Goal: Information Seeking & Learning: Learn about a topic

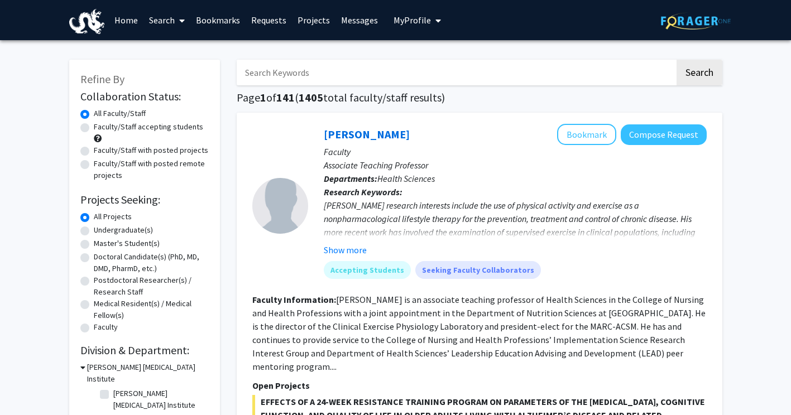
click at [233, 21] on link "Bookmarks" at bounding box center [217, 20] width 55 height 39
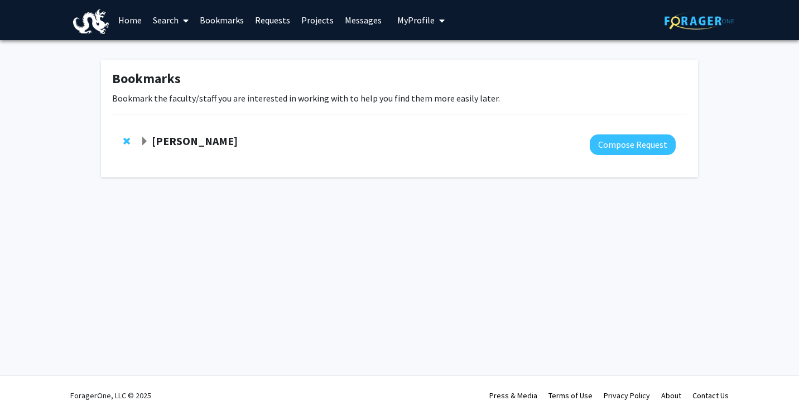
click at [190, 146] on strong "[PERSON_NAME]" at bounding box center [195, 141] width 86 height 14
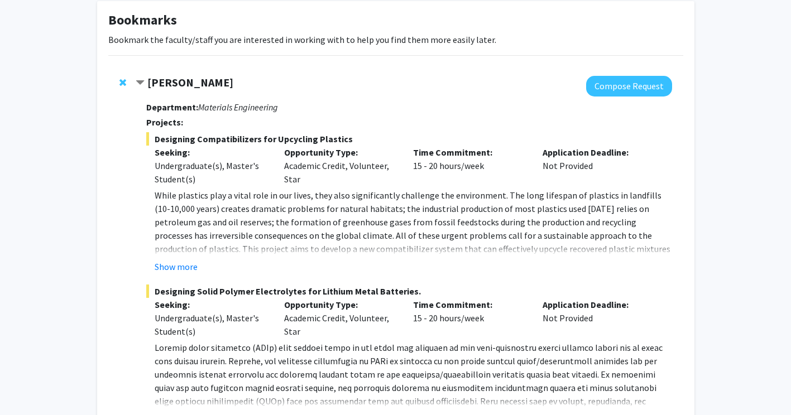
scroll to position [56, 0]
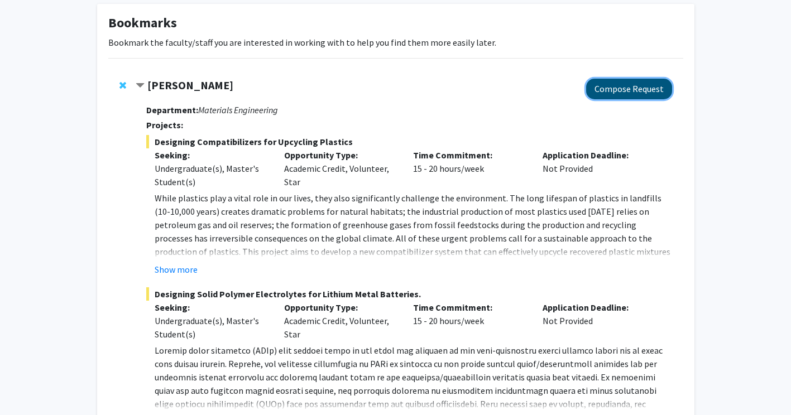
click at [630, 93] on button "Compose Request" at bounding box center [629, 89] width 86 height 21
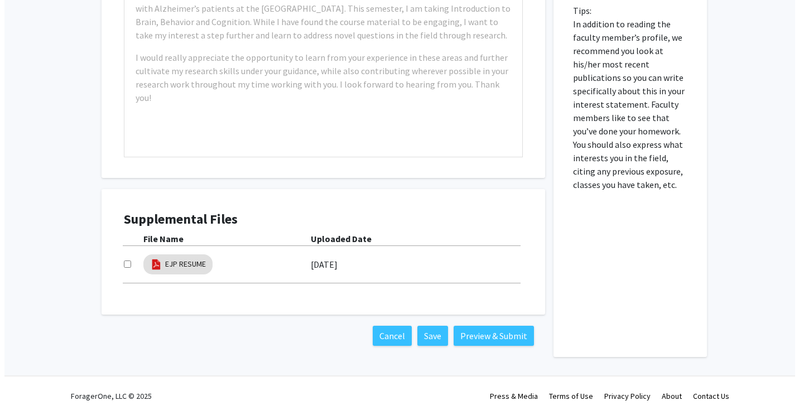
scroll to position [656, 0]
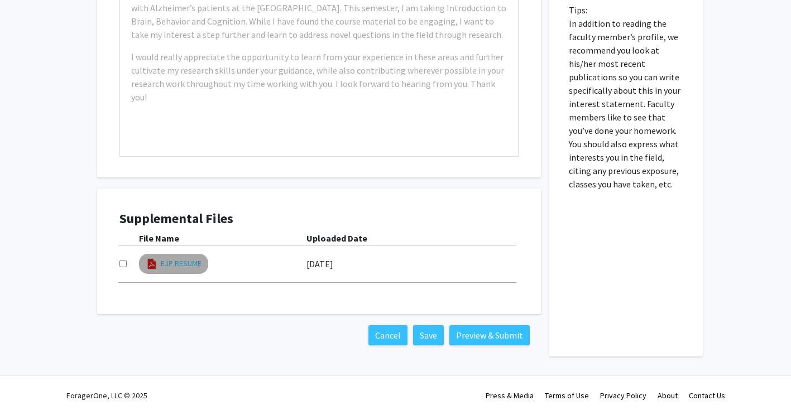
click at [189, 265] on link "EJP RESUME" at bounding box center [181, 264] width 41 height 12
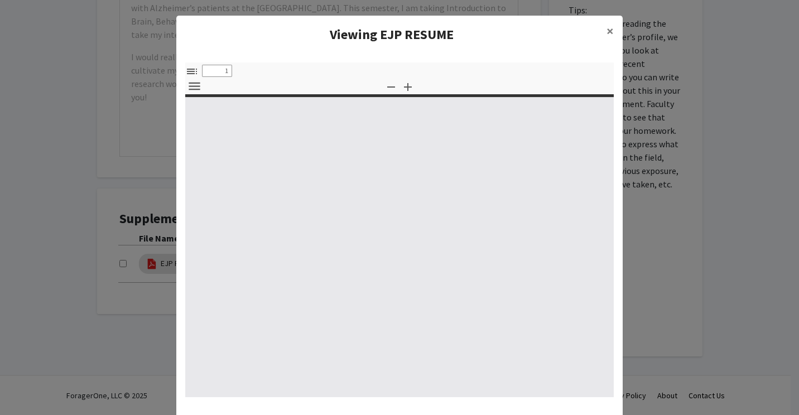
select select "custom"
type input "0"
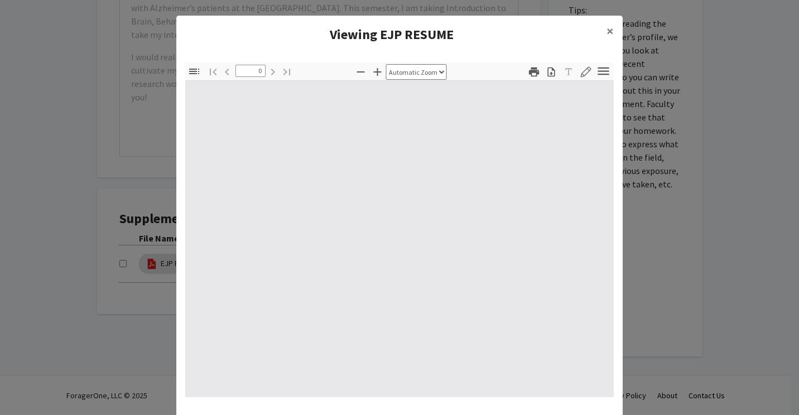
select select "custom"
type input "1"
select select "auto"
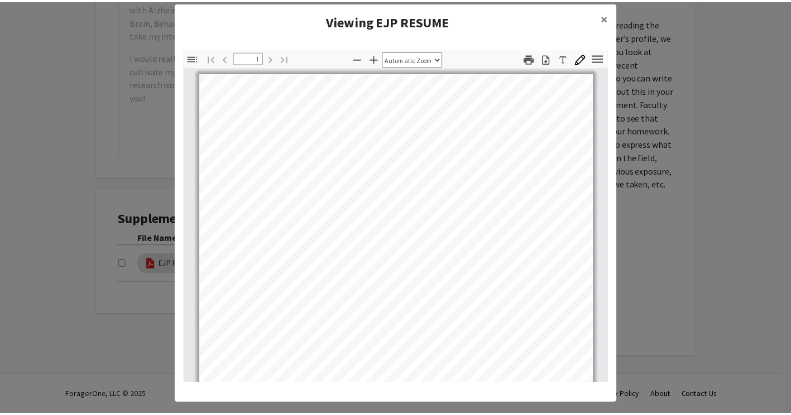
scroll to position [0, 0]
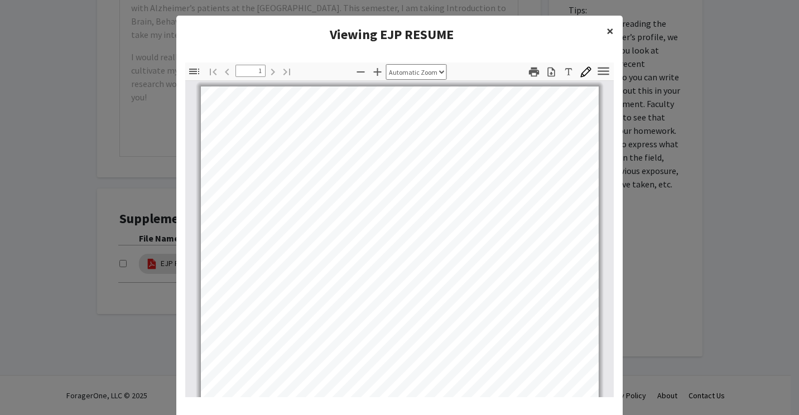
click at [600, 29] on button "×" at bounding box center [610, 31] width 25 height 31
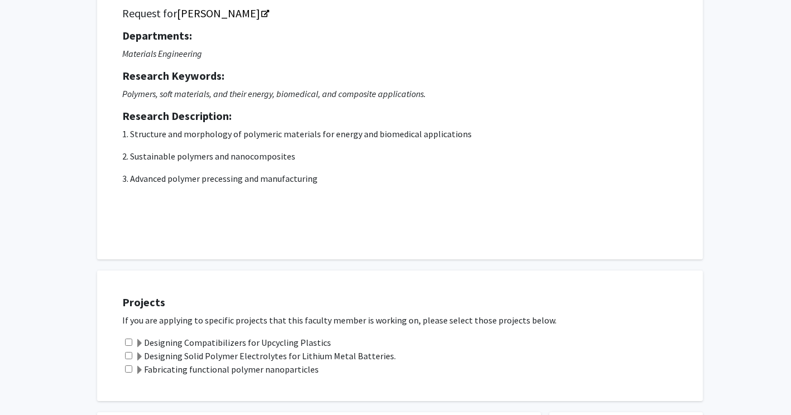
scroll to position [223, 0]
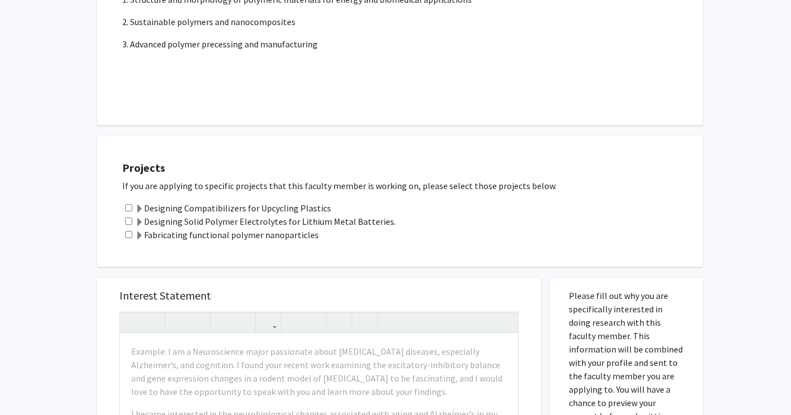
click at [141, 208] on span at bounding box center [139, 209] width 9 height 9
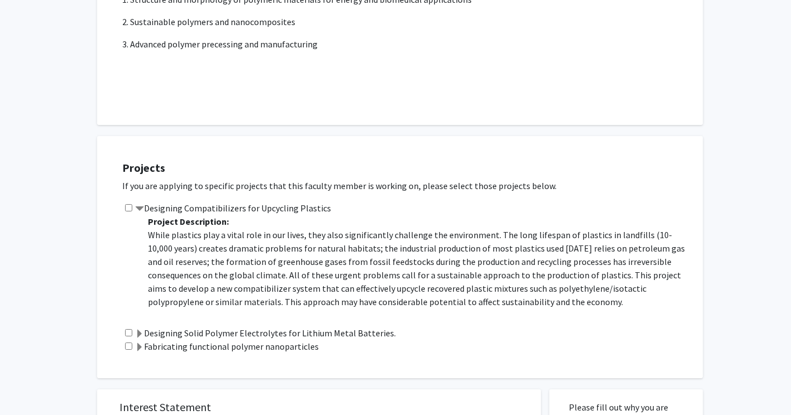
click at [141, 208] on span at bounding box center [139, 209] width 9 height 9
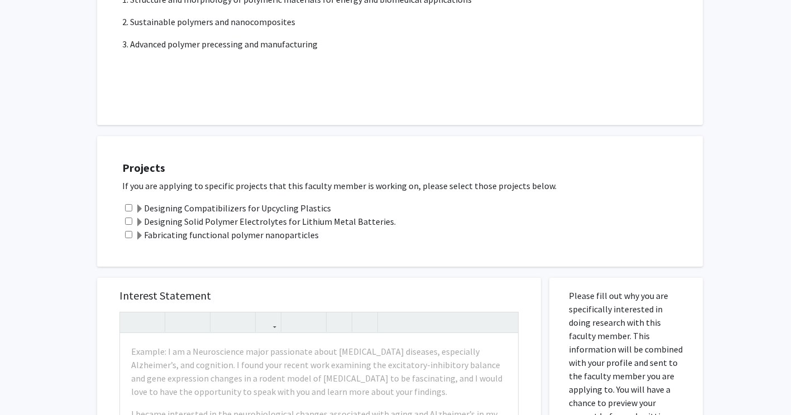
click at [139, 237] on span at bounding box center [139, 236] width 9 height 9
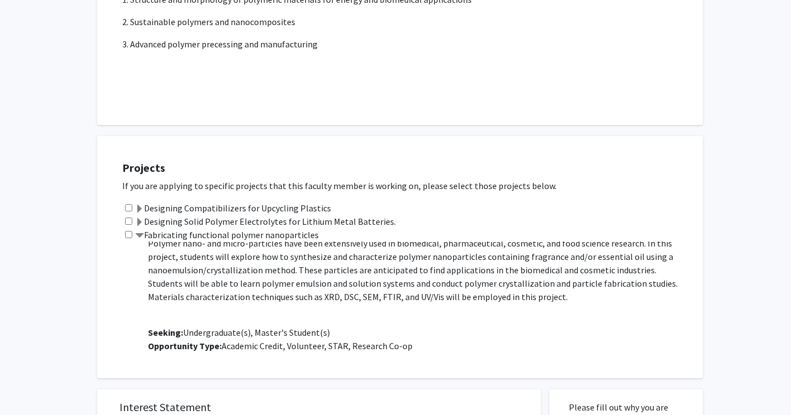
scroll to position [0, 0]
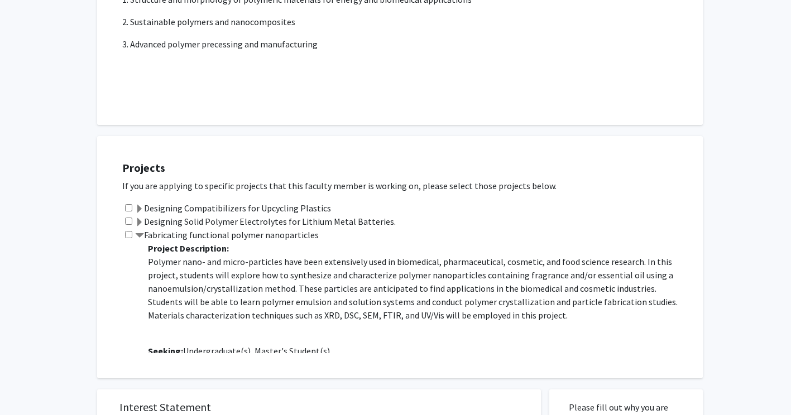
drag, startPoint x: 150, startPoint y: 263, endPoint x: 631, endPoint y: 318, distance: 484.1
click at [631, 318] on p "Polymer nano- and micro-particles have been extensively used in biomedical, pha…" at bounding box center [420, 288] width 544 height 67
copy p "Polymer nano- and micro-particles have been extensively used in biomedical, pha…"
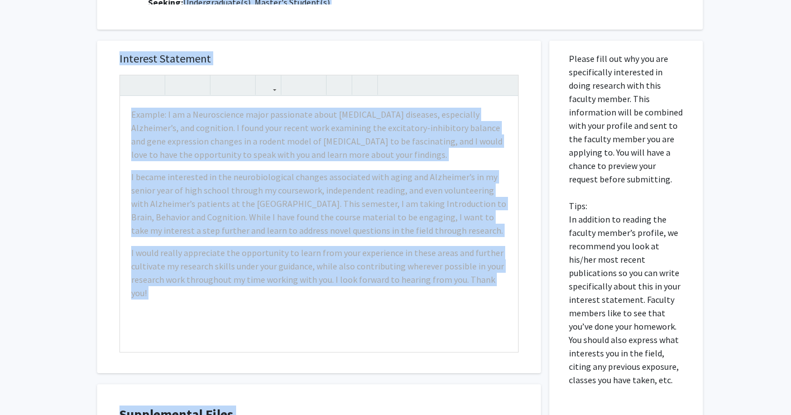
scroll to position [556, 0]
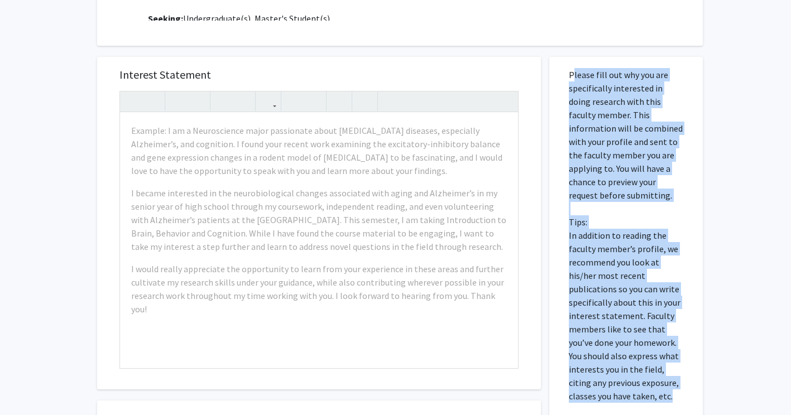
drag, startPoint x: 568, startPoint y: 87, endPoint x: 646, endPoint y: 400, distance: 322.7
click at [646, 400] on p "Please fill out why you are specifically interested in doing research with this…" at bounding box center [626, 235] width 114 height 335
drag, startPoint x: 646, startPoint y: 400, endPoint x: 627, endPoint y: 317, distance: 85.4
copy p "Please fill out why you are specifically interested in doing research with this…"
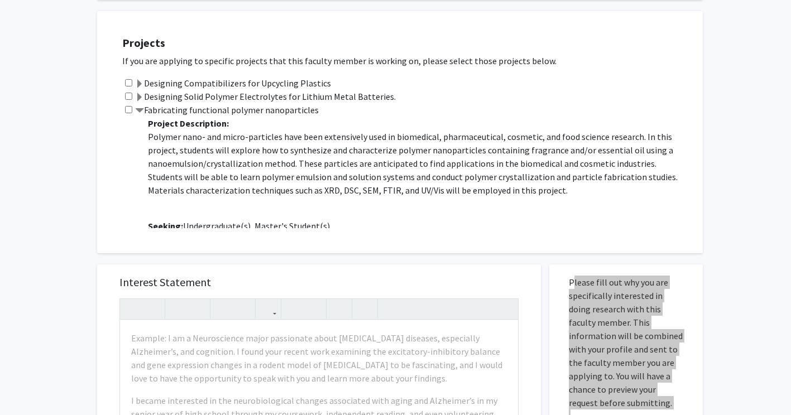
scroll to position [333, 0]
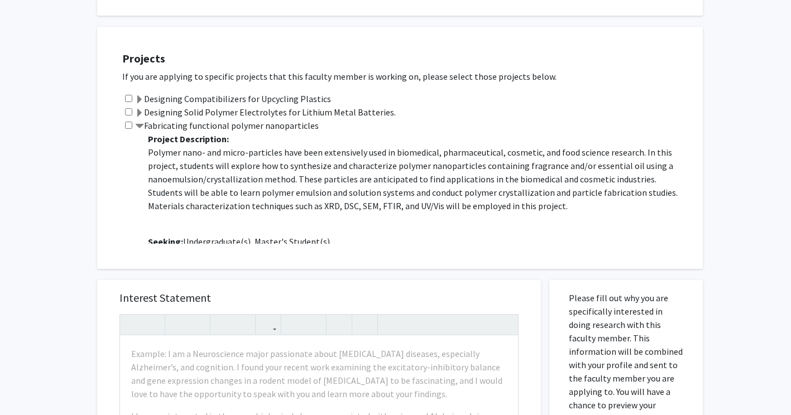
click at [123, 181] on div "Fabricating functional polymer nanoparticles Project Description: Polymer nano-…" at bounding box center [406, 181] width 569 height 125
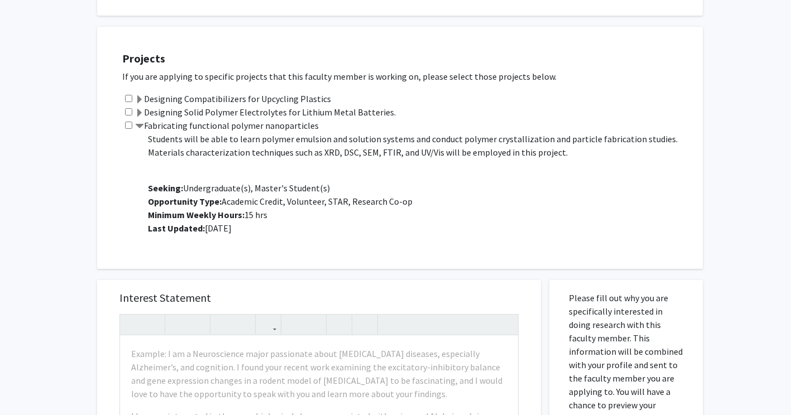
drag, startPoint x: 147, startPoint y: 153, endPoint x: 525, endPoint y: 161, distance: 377.9
click at [525, 161] on div "Project Description: Polymer nano- and micro-particles have been extensively us…" at bounding box center [415, 188] width 553 height 112
copy p
click at [734, 150] on div "All Requests Request for [PERSON_NAME] Request for [PERSON_NAME] Departments: M…" at bounding box center [395, 262] width 791 height 1109
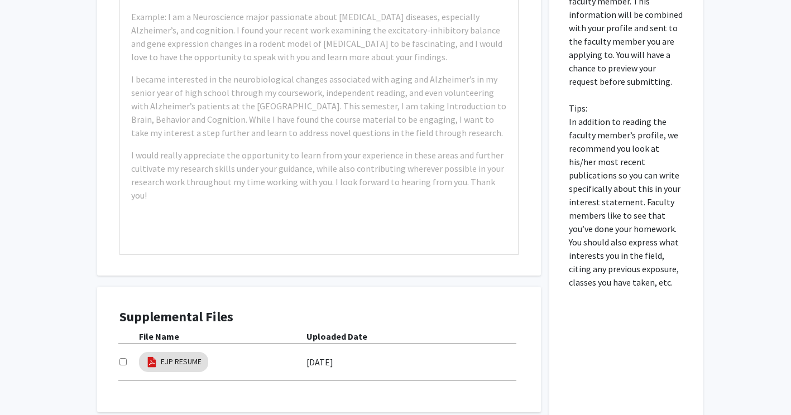
scroll to position [502, 0]
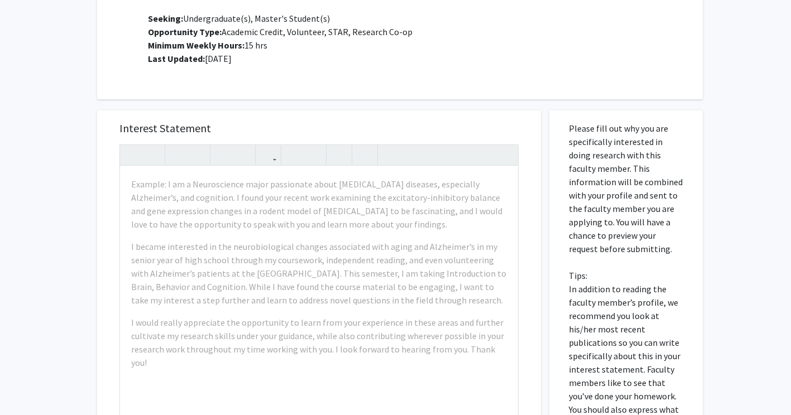
drag, startPoint x: 564, startPoint y: 128, endPoint x: 622, endPoint y: 248, distance: 133.5
click at [622, 248] on div "Please fill out why you are specifically interested in doing research with this…" at bounding box center [626, 367] width 137 height 512
drag, startPoint x: 622, startPoint y: 248, endPoint x: 594, endPoint y: 181, distance: 72.3
copy p "Please fill out why you are specifically interested in doing research with this…"
click at [750, 108] on div "All Requests Request for [PERSON_NAME] Request for [PERSON_NAME] Departments: M…" at bounding box center [395, 92] width 791 height 1109
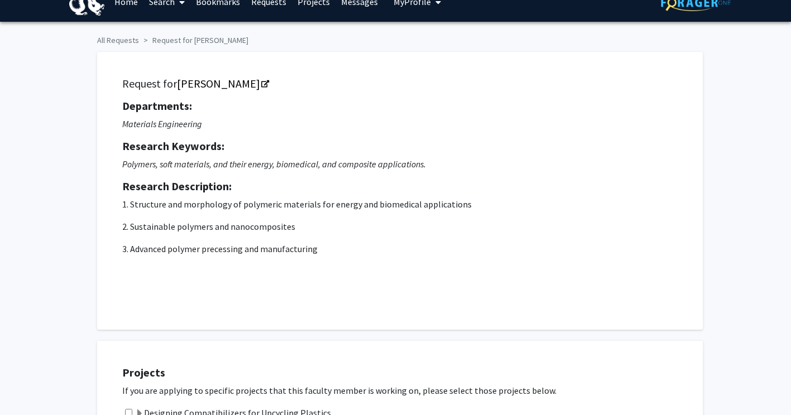
scroll to position [0, 0]
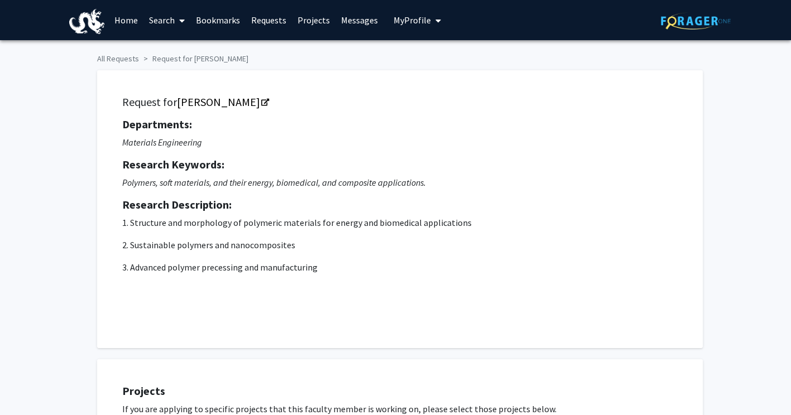
click at [131, 18] on link "Home" at bounding box center [126, 20] width 35 height 39
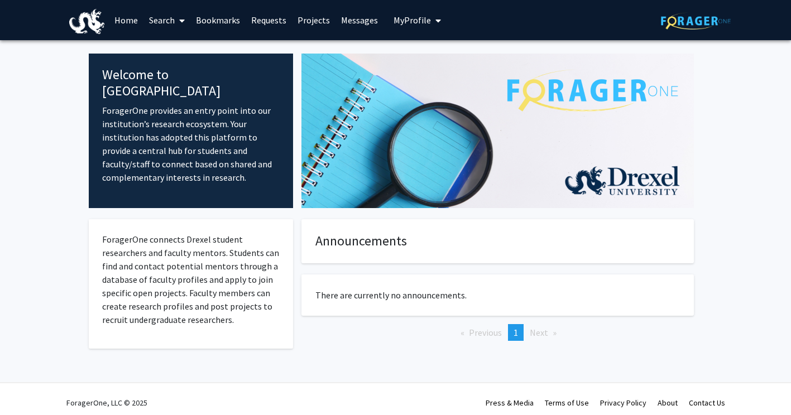
click at [155, 23] on link "Search" at bounding box center [166, 20] width 47 height 39
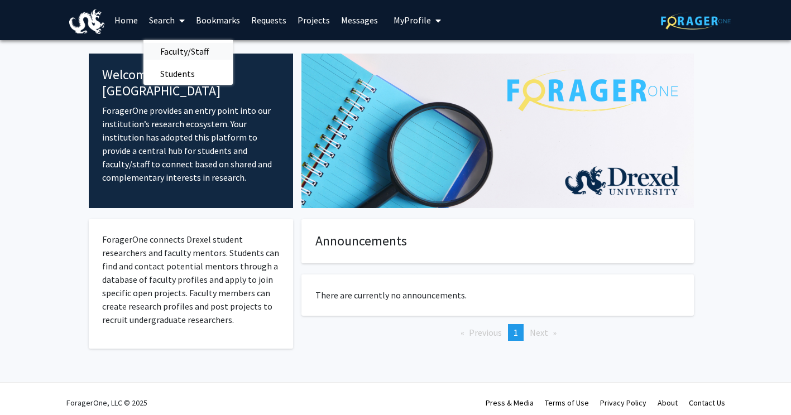
click at [162, 47] on span "Faculty/Staff" at bounding box center [184, 51] width 82 height 22
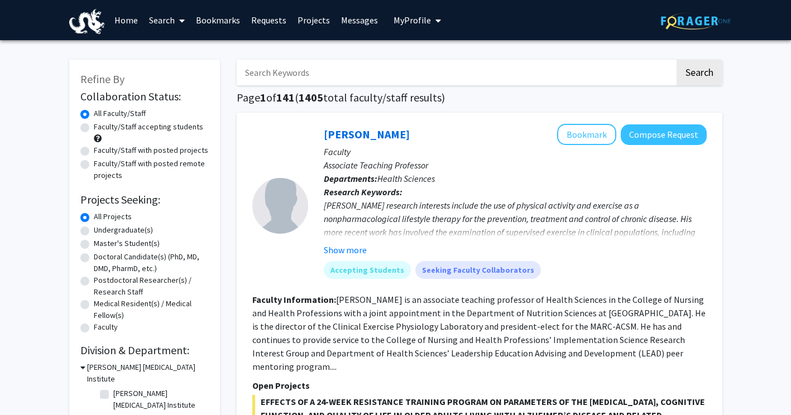
click at [94, 232] on label "Undergraduate(s)" at bounding box center [123, 230] width 59 height 12
click at [94, 232] on input "Undergraduate(s)" at bounding box center [97, 227] width 7 height 7
radio input "true"
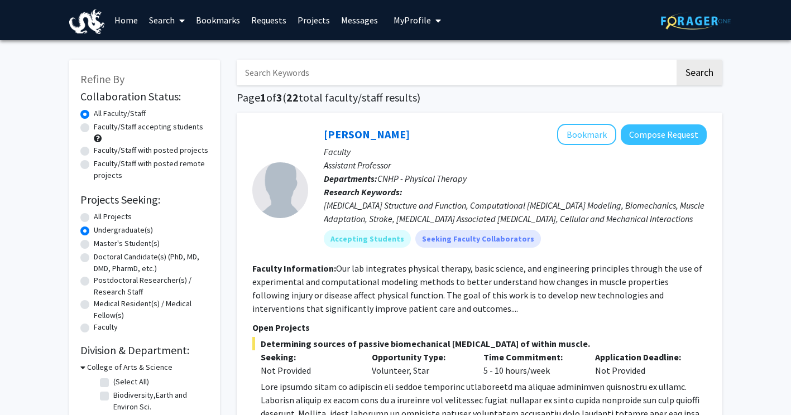
click at [94, 128] on label "Faculty/Staff accepting students" at bounding box center [148, 127] width 109 height 12
click at [94, 128] on input "Faculty/Staff accepting students" at bounding box center [97, 124] width 7 height 7
radio input "true"
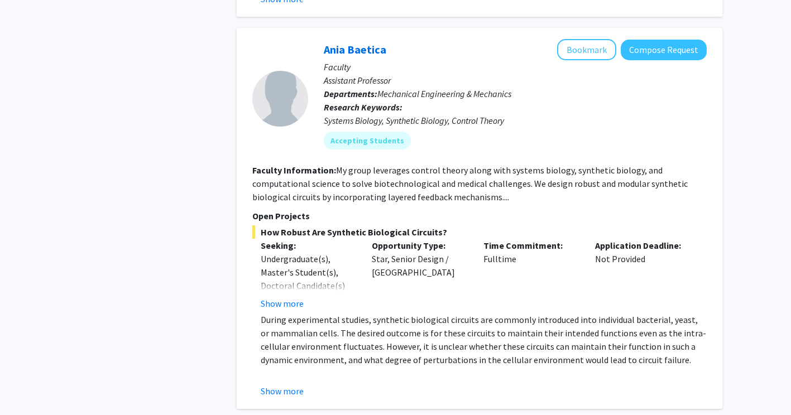
scroll to position [5341, 0]
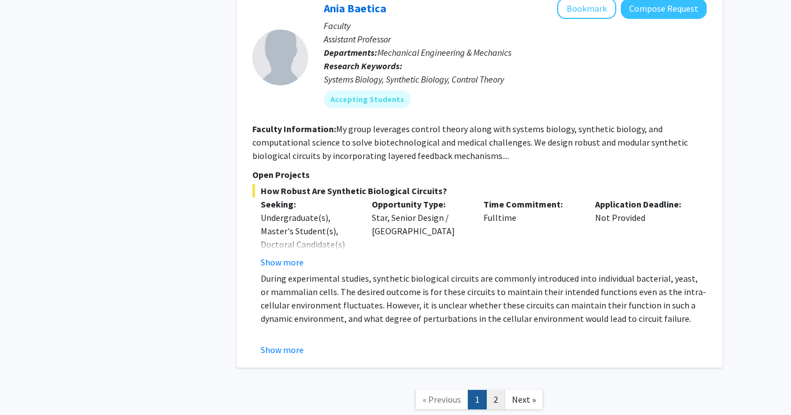
click at [491, 390] on link "2" at bounding box center [495, 400] width 19 height 20
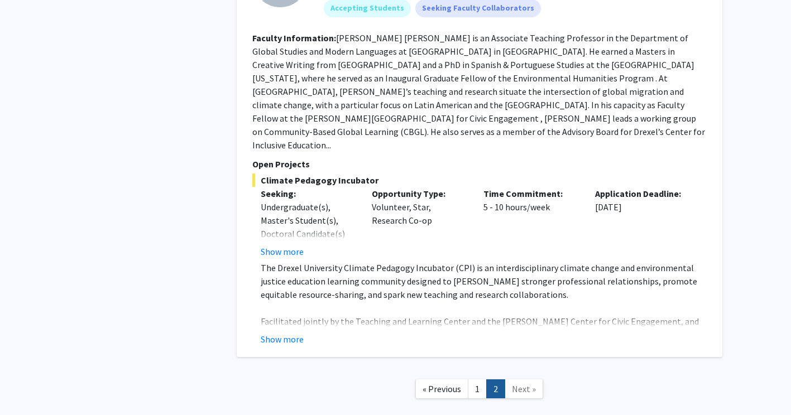
scroll to position [3597, 0]
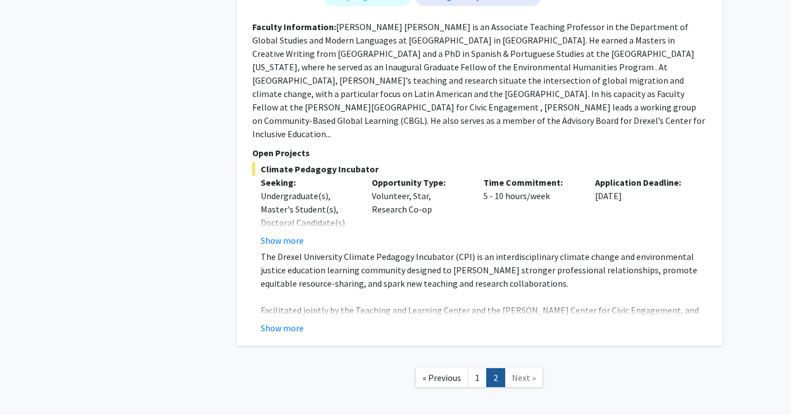
click at [529, 372] on span "Next »" at bounding box center [524, 377] width 24 height 11
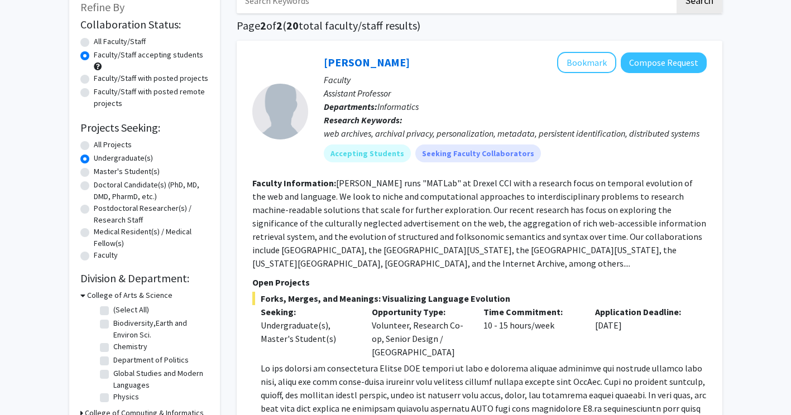
scroll to position [0, 0]
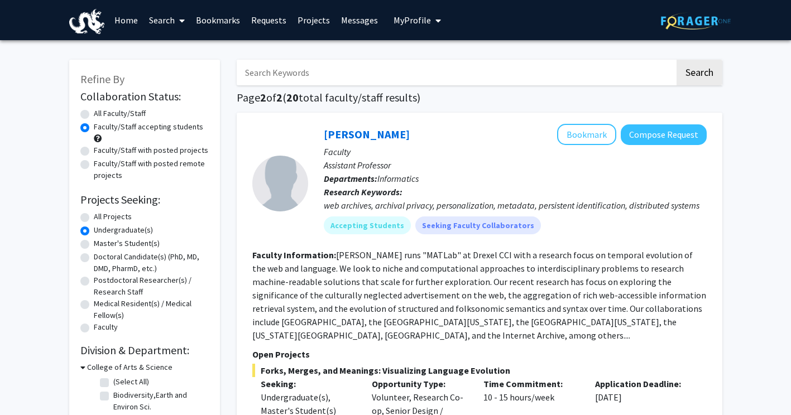
click at [94, 229] on label "Undergraduate(s)" at bounding box center [123, 230] width 59 height 12
click at [94, 229] on input "Undergraduate(s)" at bounding box center [97, 227] width 7 height 7
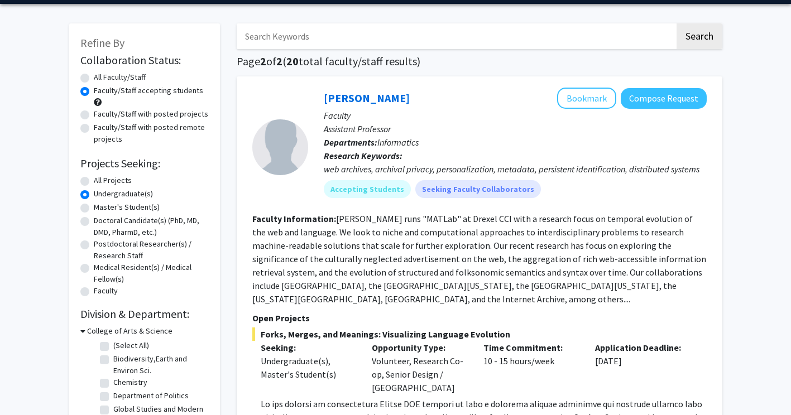
scroll to position [56, 0]
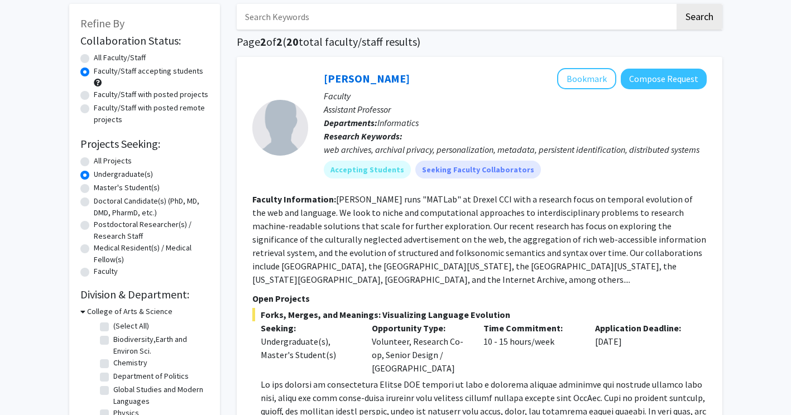
click at [94, 162] on label "All Projects" at bounding box center [113, 161] width 38 height 12
click at [94, 162] on input "All Projects" at bounding box center [97, 158] width 7 height 7
radio input "true"
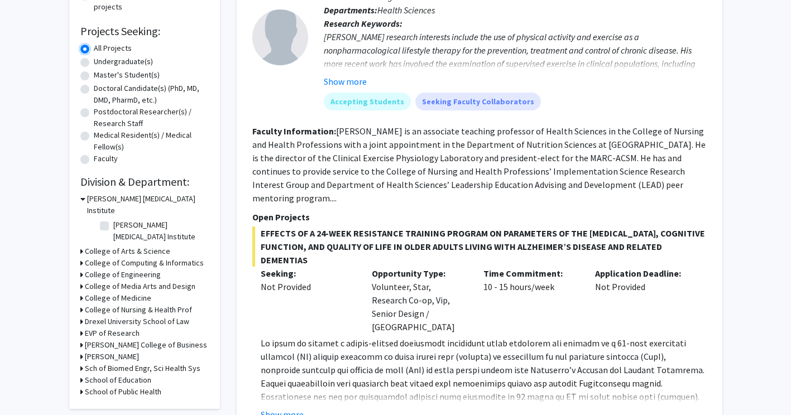
scroll to position [223, 0]
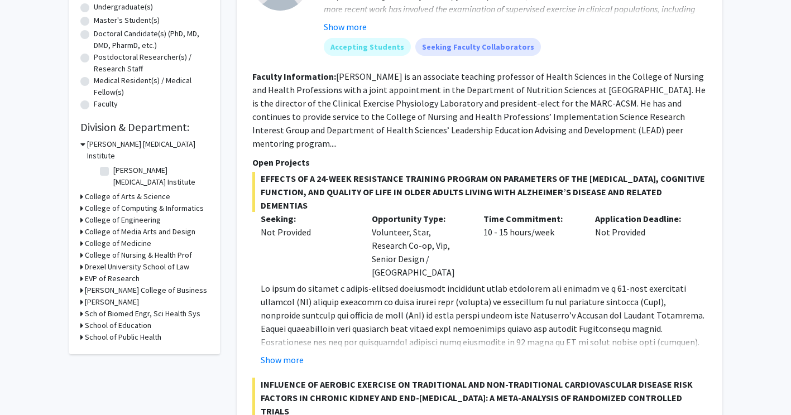
click at [78, 197] on div "Refine By Collaboration Status: Collaboration Status All Faculty/Staff Collabor…" at bounding box center [144, 95] width 151 height 518
click at [82, 214] on icon at bounding box center [81, 220] width 3 height 12
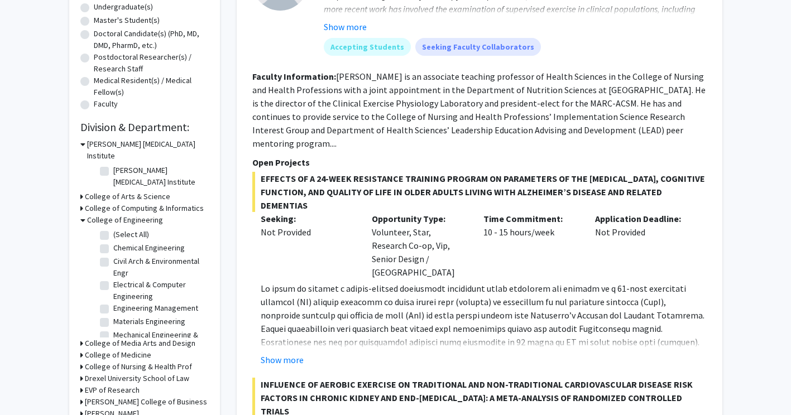
click at [113, 229] on label "(Select All)" at bounding box center [131, 235] width 36 height 12
click at [113, 229] on input "(Select All)" at bounding box center [116, 232] width 7 height 7
checkbox input "true"
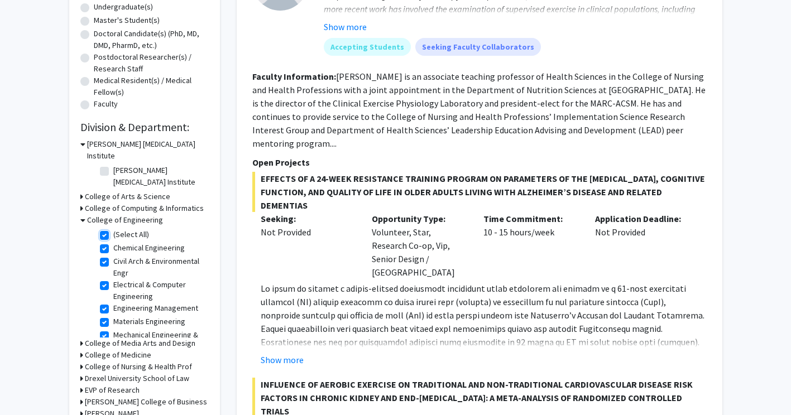
checkbox input "true"
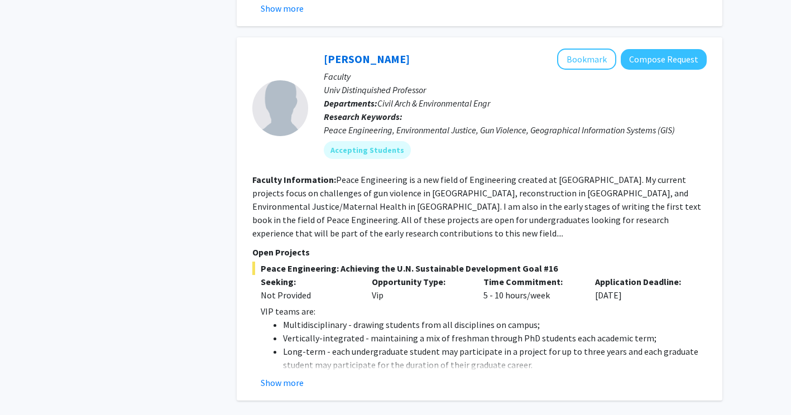
scroll to position [4465, 0]
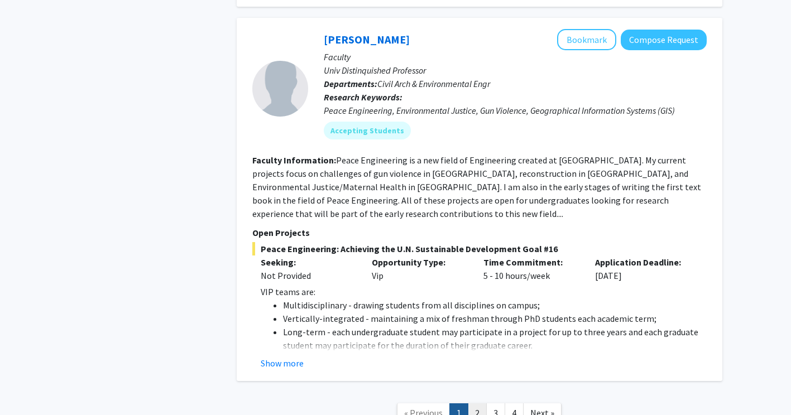
click at [478, 403] on link "2" at bounding box center [477, 413] width 19 height 20
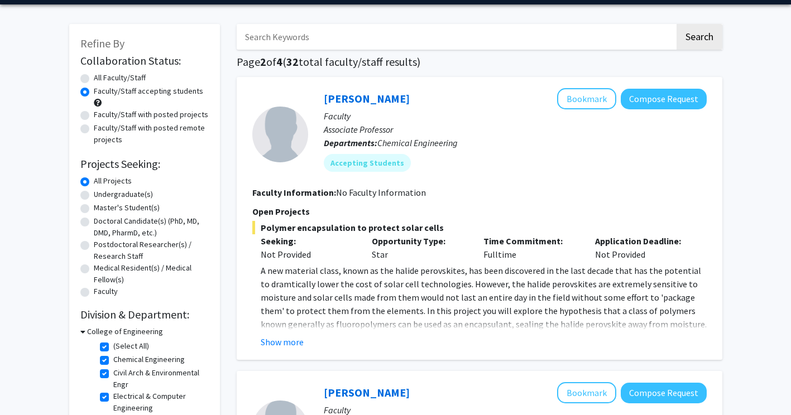
scroll to position [167, 0]
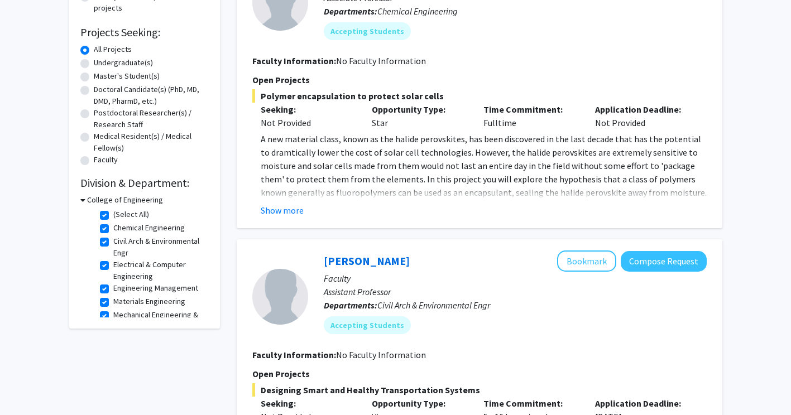
click at [82, 198] on icon at bounding box center [82, 200] width 5 height 12
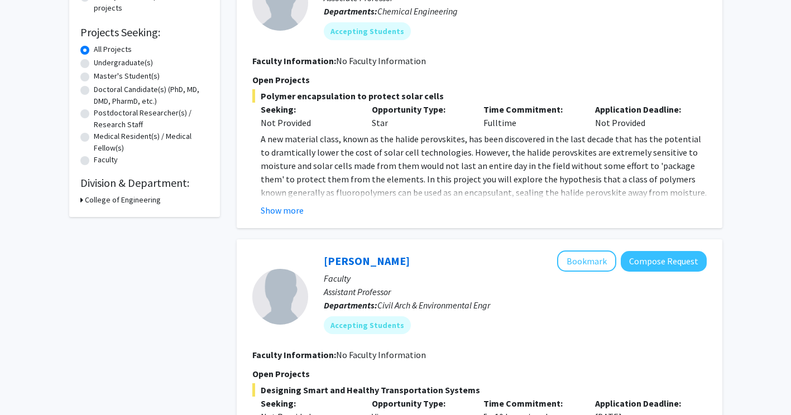
click at [82, 198] on icon at bounding box center [81, 200] width 3 height 12
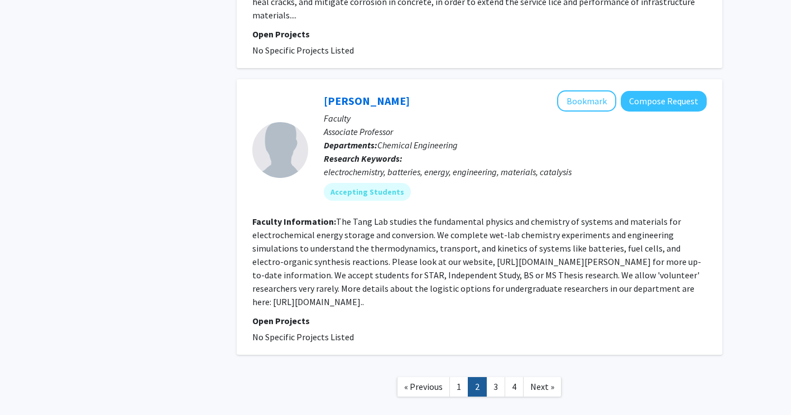
scroll to position [2790, 0]
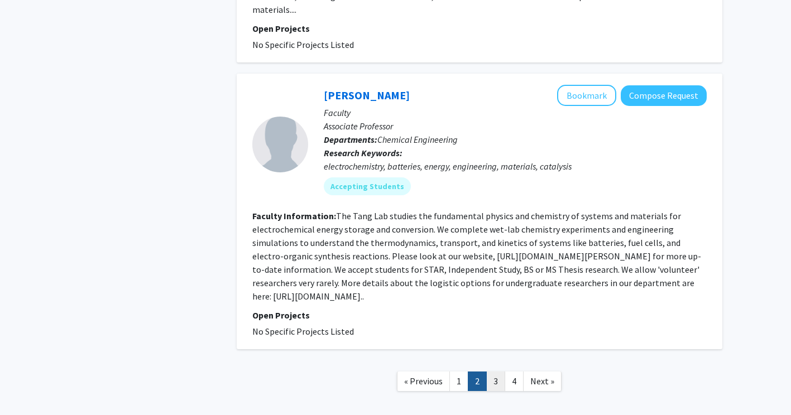
click at [498, 375] on link "3" at bounding box center [495, 382] width 19 height 20
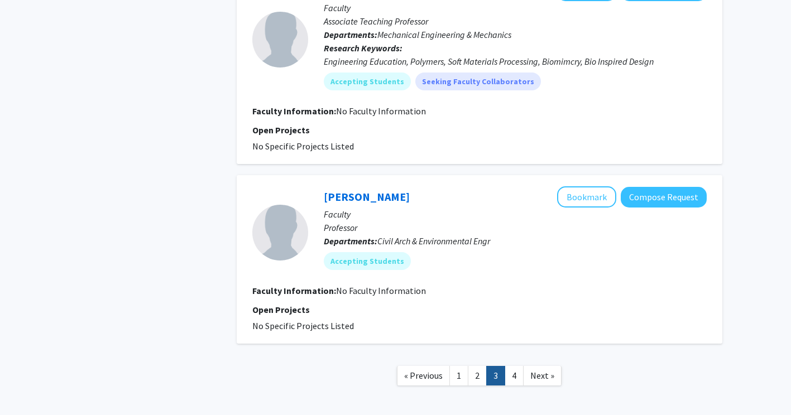
scroll to position [2049, 0]
